Goal: Information Seeking & Learning: Learn about a topic

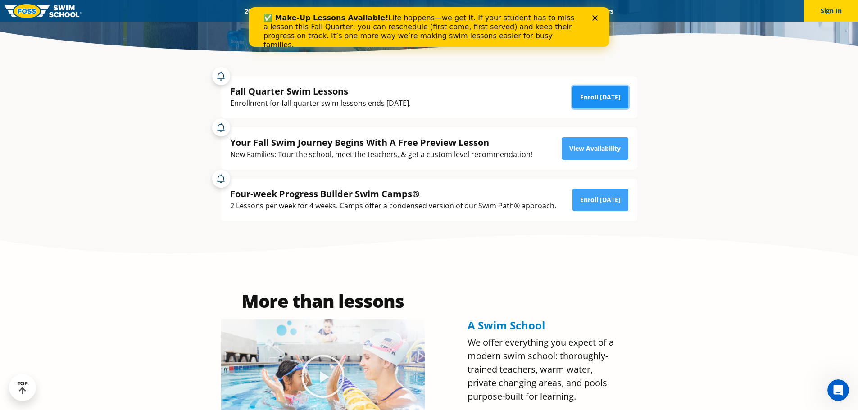
click at [597, 95] on link "Enroll Today" at bounding box center [600, 97] width 56 height 23
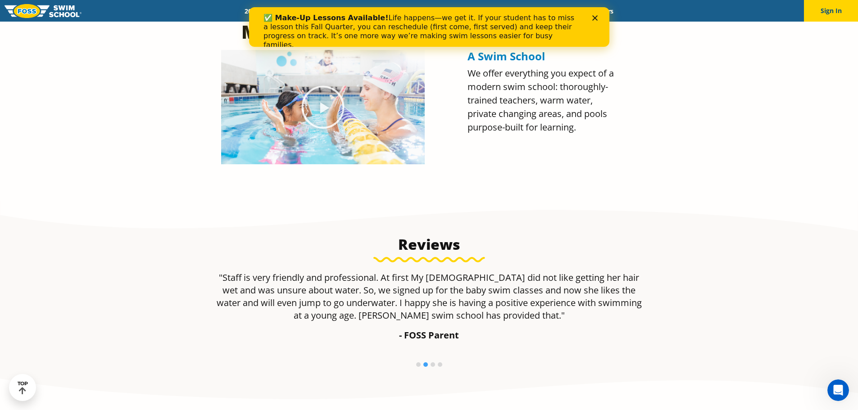
scroll to position [360, 0]
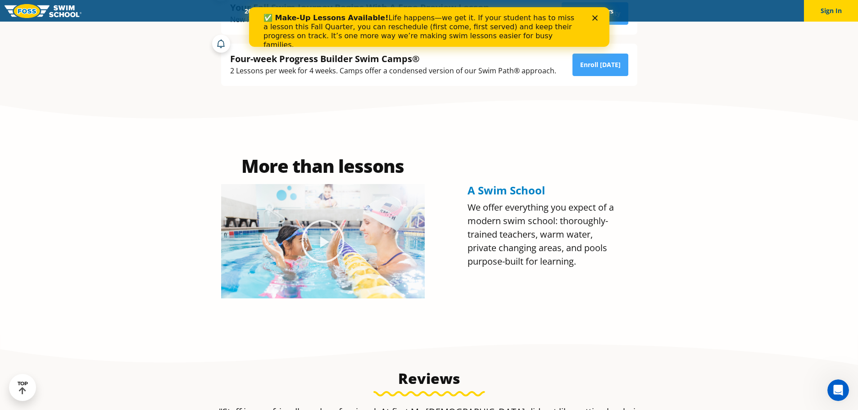
click at [589, 19] on div "✅ Make-Up Lessons Available! Life happens—we get it. If your student has to mis…" at bounding box center [428, 31] width 331 height 41
click at [593, 18] on polygon "Close" at bounding box center [594, 17] width 5 height 5
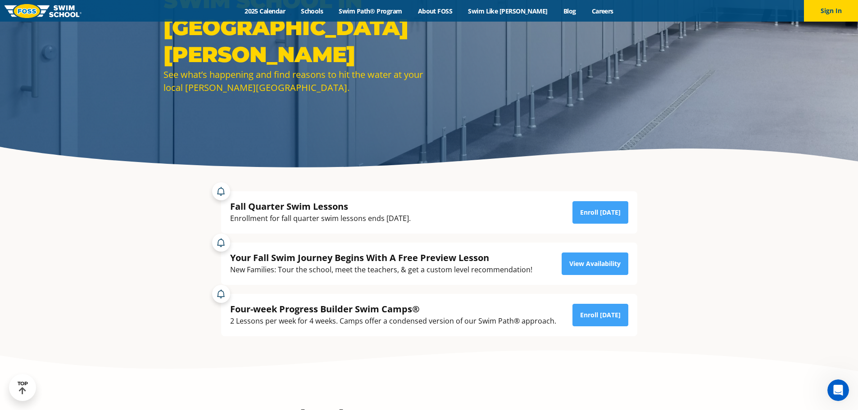
scroll to position [0, 0]
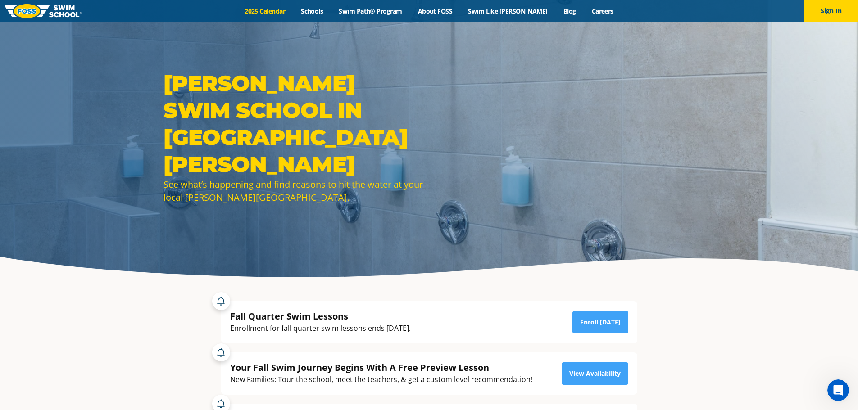
click at [293, 9] on link "2025 Calendar" at bounding box center [265, 11] width 56 height 9
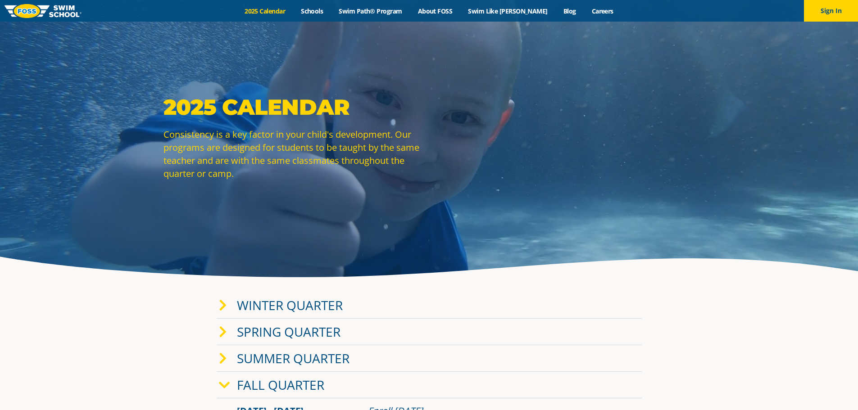
click at [290, 304] on link "Winter Quarter" at bounding box center [290, 305] width 106 height 17
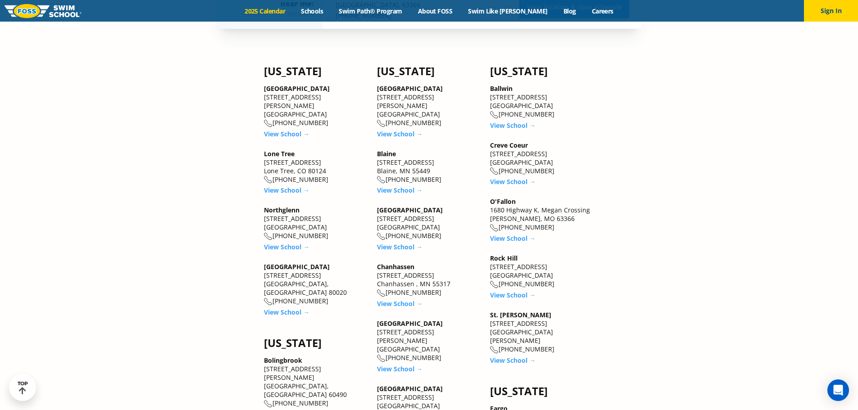
scroll to position [1036, 0]
click at [505, 356] on link "View School →" at bounding box center [512, 360] width 45 height 9
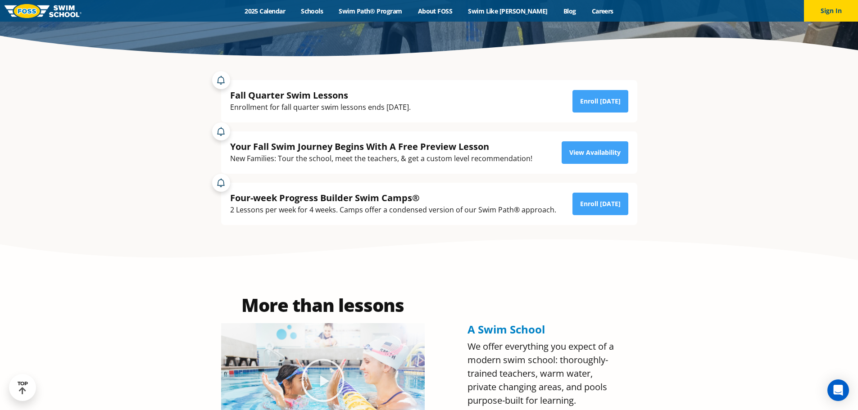
scroll to position [45, 0]
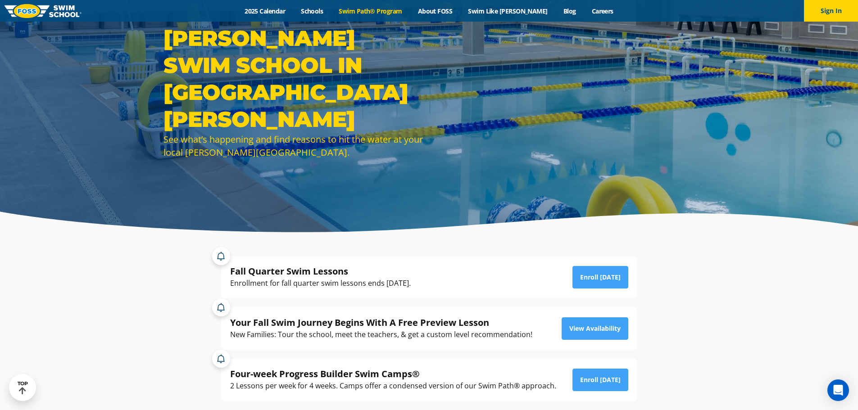
click at [373, 11] on link "Swim Path® Program" at bounding box center [370, 11] width 79 height 9
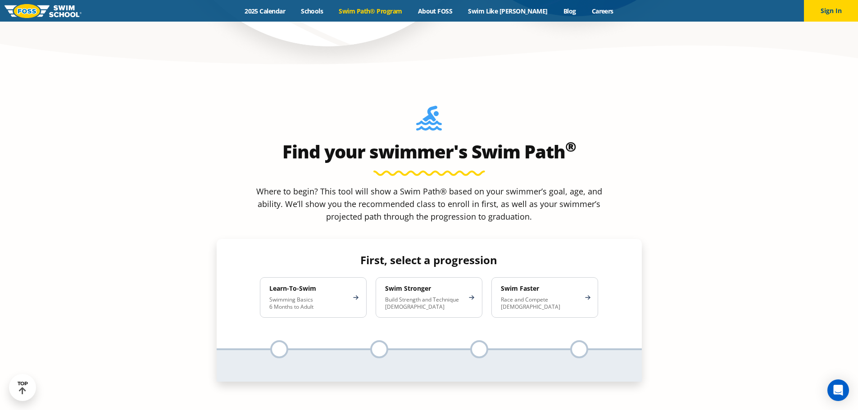
scroll to position [855, 0]
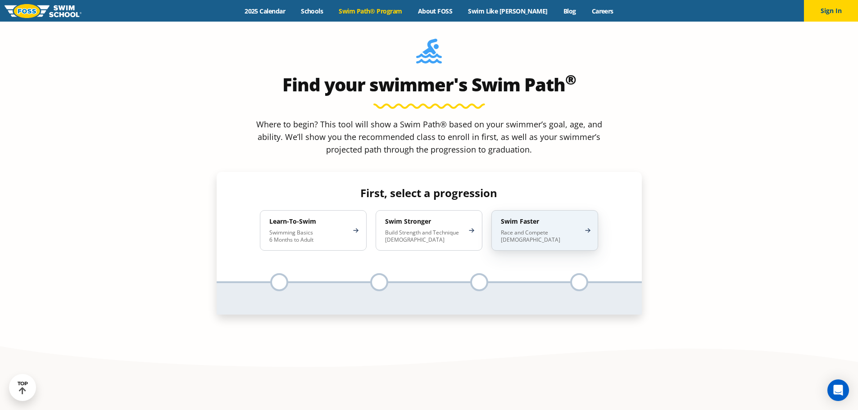
click at [521, 210] on div "Swim Faster Race and Compete 8-17 Years Old" at bounding box center [544, 230] width 107 height 41
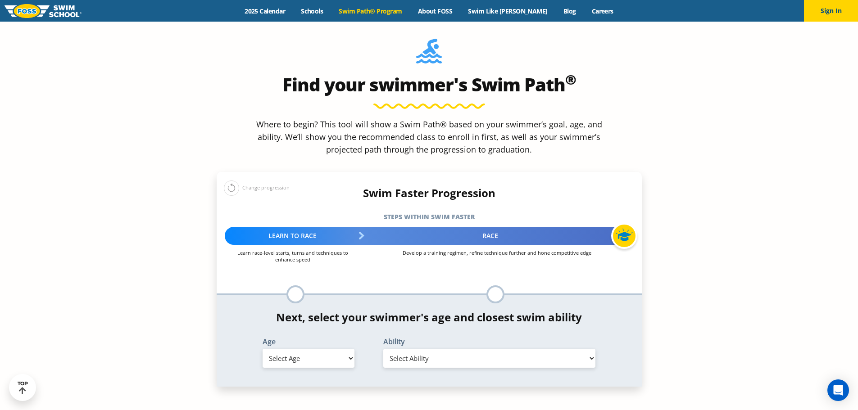
click at [349, 349] on select "Select Age 6 months - 1 year 1 year 2 years 3 years 4 years 5 years 6 years 7 y…" at bounding box center [308, 358] width 92 height 19
select select "14-years-"
click at [262, 349] on select "Select Age 6 months - 1 year 1 year 2 years 3 years 4 years 5 years 6 years 7 y…" at bounding box center [308, 358] width 92 height 19
click at [591, 349] on select "Select Ability First in-water experience When in the water, reliant on a life j…" at bounding box center [489, 358] width 213 height 19
click at [383, 349] on select "Select Ability First in-water experience When in the water, reliant on a life j…" at bounding box center [489, 358] width 213 height 19
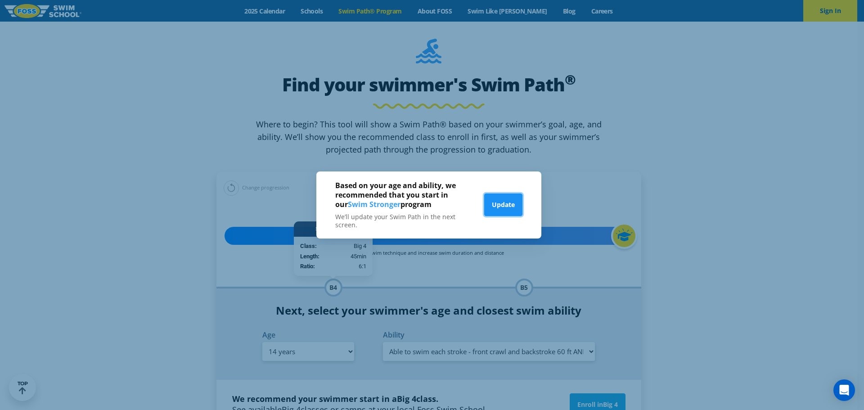
click at [511, 204] on button "Update" at bounding box center [503, 205] width 38 height 23
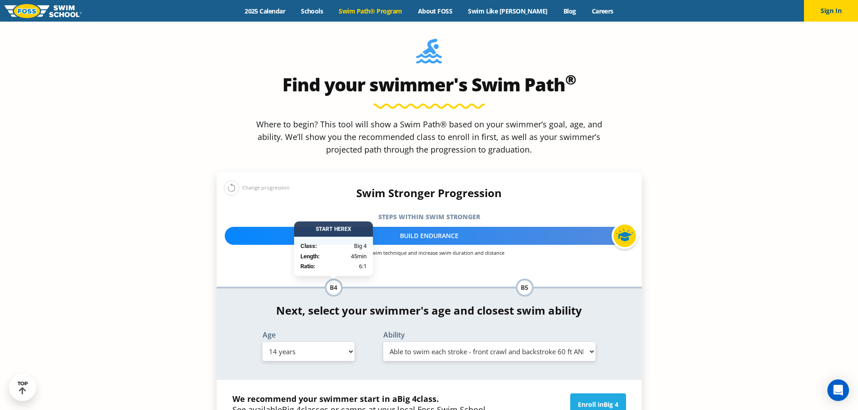
click at [590, 342] on select "Select Ability First in-water experience When in the water, reliant on a life j…" at bounding box center [489, 351] width 213 height 19
select select "14-years--know-turns-and-finishes-200-yard-medley-of-all-strokes-and-300-yard-f…"
click at [383, 342] on select "Select Ability First in-water experience When in the water, reliant on a life j…" at bounding box center [489, 351] width 213 height 19
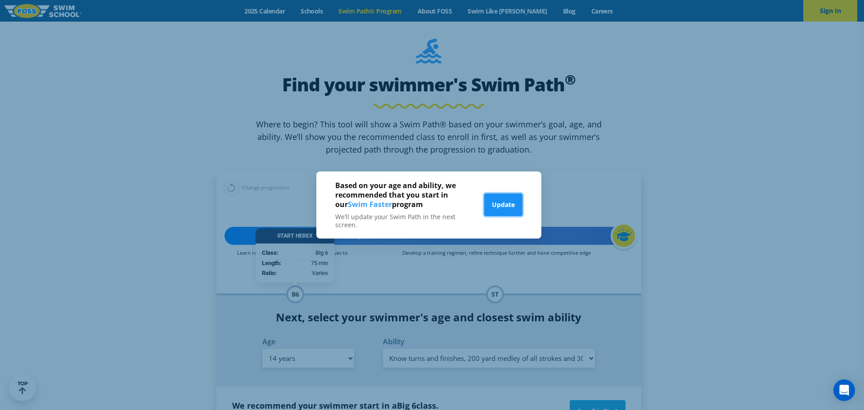
click at [505, 206] on button "Update" at bounding box center [503, 205] width 38 height 23
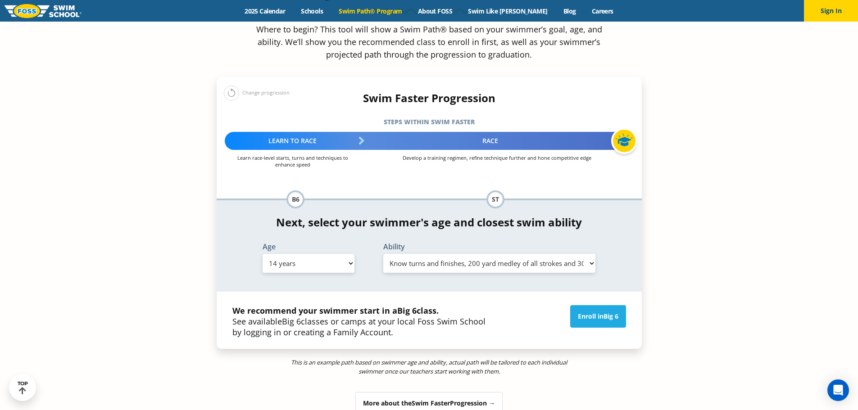
scroll to position [1081, 0]
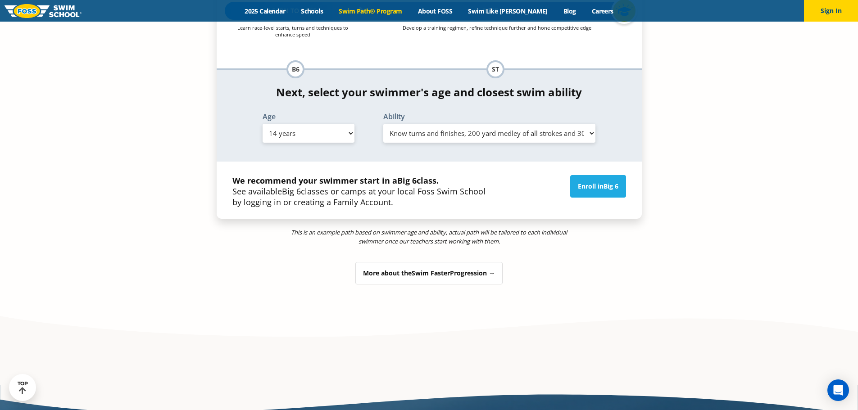
click at [461, 262] on div "More about the Swim Faster Progression →" at bounding box center [428, 273] width 147 height 23
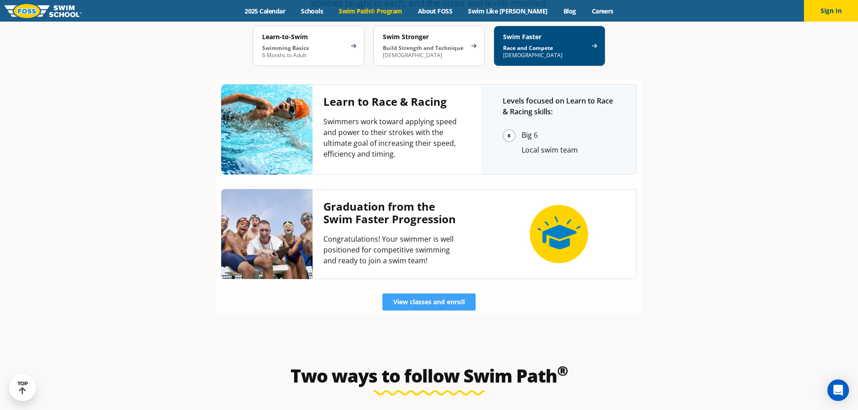
scroll to position [1914, 0]
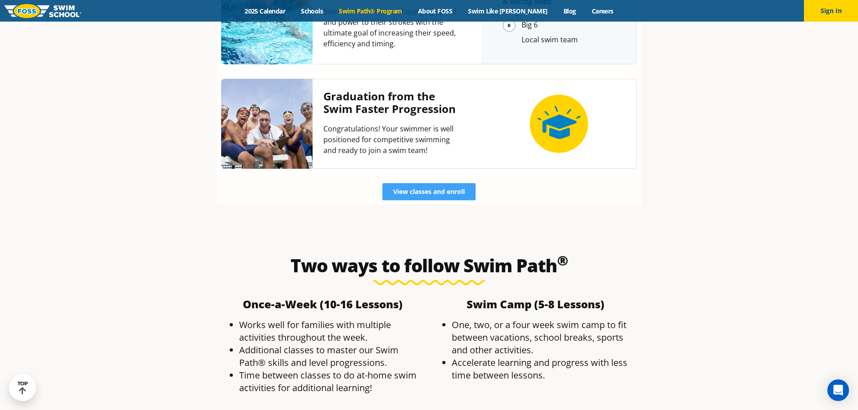
drag, startPoint x: 381, startPoint y: 274, endPoint x: 645, endPoint y: 147, distance: 292.8
click at [645, 147] on div "Three progressions of Swim Path ® The FOSS Swim Path® carefully builds swimming…" at bounding box center [429, 12] width 434 height 444
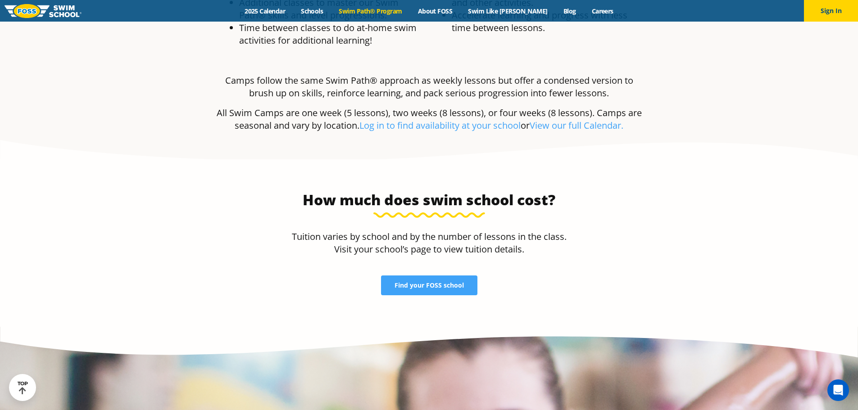
scroll to position [2274, 0]
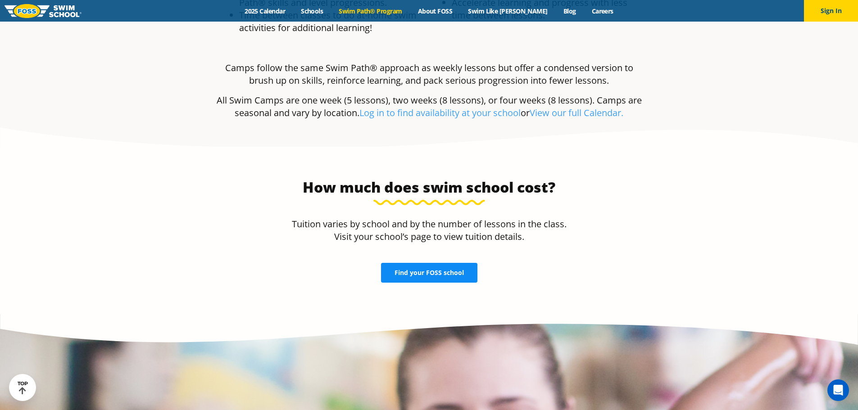
click at [441, 270] on span "Find your FOSS school" at bounding box center [428, 273] width 69 height 6
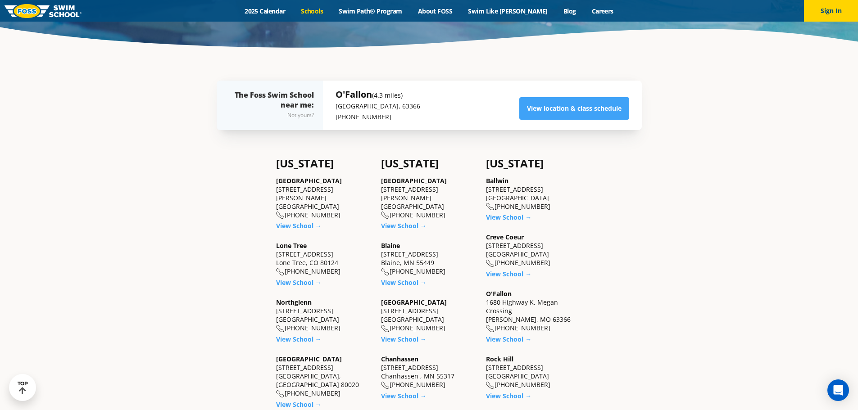
scroll to position [360, 0]
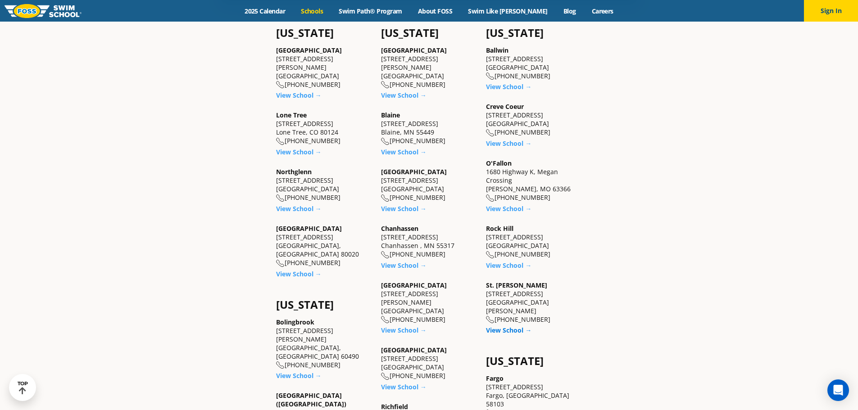
click at [498, 326] on link "View School →" at bounding box center [508, 330] width 45 height 9
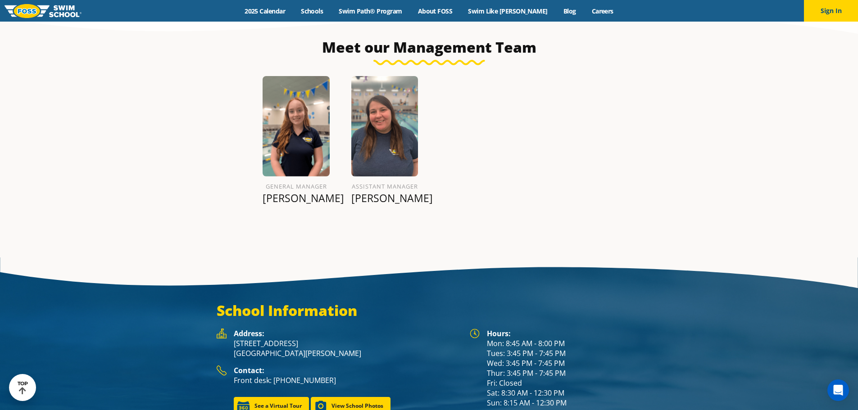
scroll to position [1113, 0]
